Goal: Information Seeking & Learning: Check status

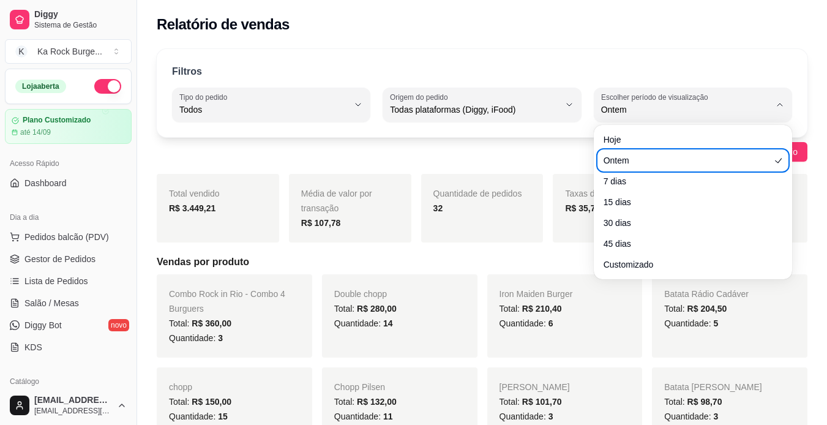
select select "ALL"
select select "1"
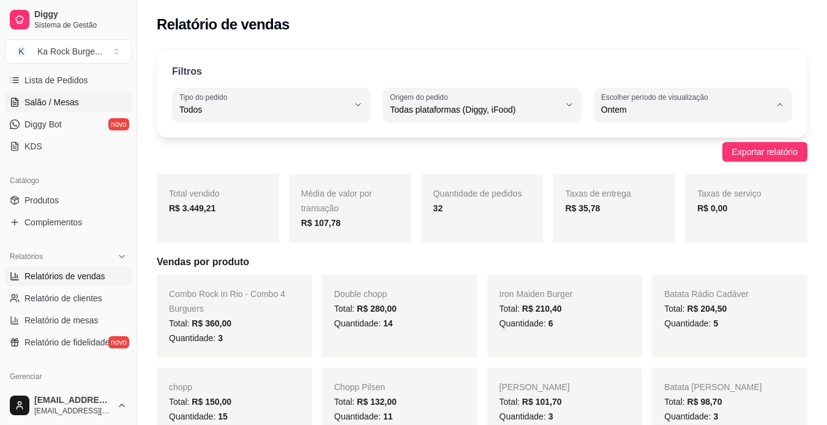
click at [72, 96] on span "Salão / Mesas" at bounding box center [51, 102] width 55 height 12
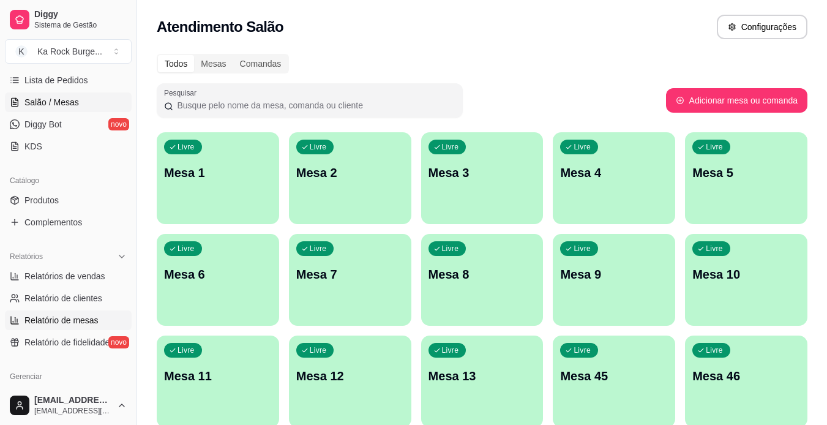
click at [88, 317] on span "Relatório de mesas" at bounding box center [61, 320] width 74 height 12
select select "TOTAL_OF_ORDERS"
select select "7"
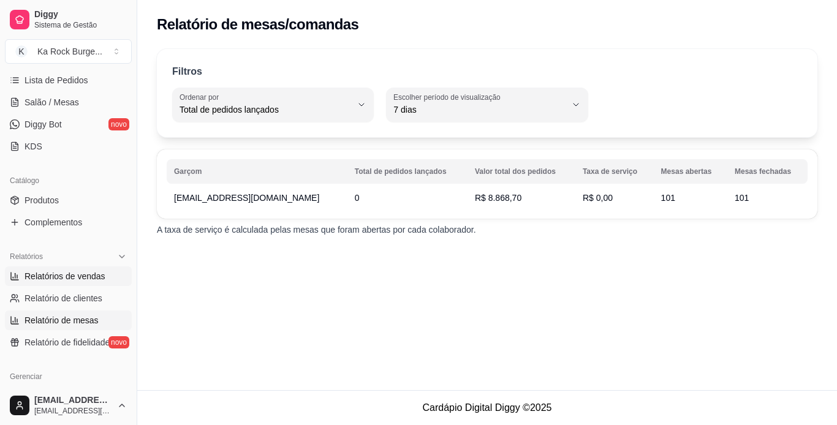
click at [94, 274] on span "Relatórios de vendas" at bounding box center [64, 276] width 81 height 12
select select "ALL"
select select "0"
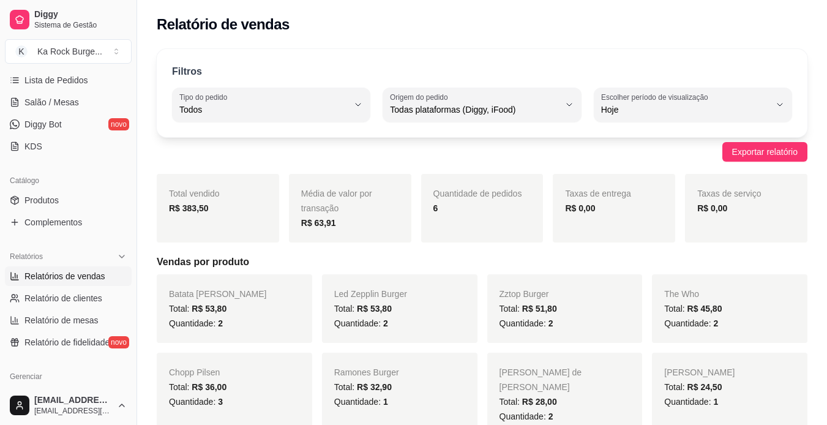
click at [76, 273] on span "Relatórios de vendas" at bounding box center [64, 276] width 81 height 12
click at [75, 273] on span "Relatórios de vendas" at bounding box center [64, 276] width 81 height 12
